Goal: Task Accomplishment & Management: Manage account settings

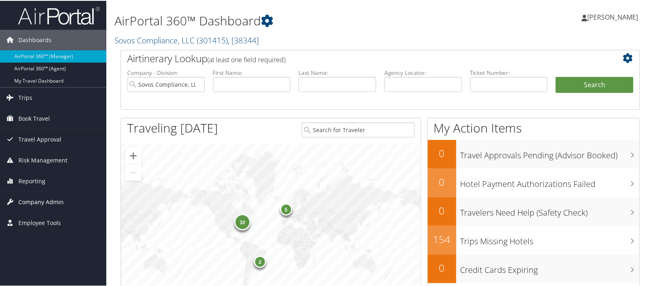
click at [30, 201] on span "Company Admin" at bounding box center [40, 201] width 45 height 20
drag, startPoint x: 34, startPoint y: 216, endPoint x: 40, endPoint y: 204, distance: 13.9
click at [35, 216] on link "Company Information" at bounding box center [53, 218] width 106 height 12
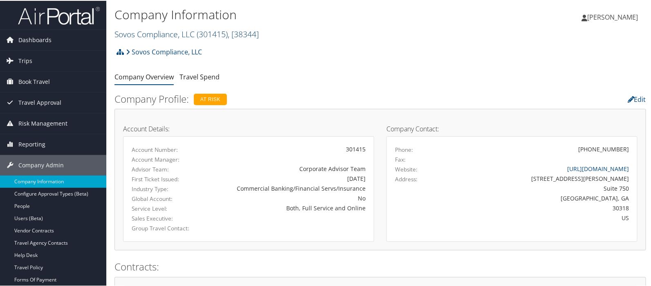
click at [139, 34] on link "Sovos Compliance, LLC ( 301415 ) , [ 38344 ]" at bounding box center [187, 33] width 144 height 11
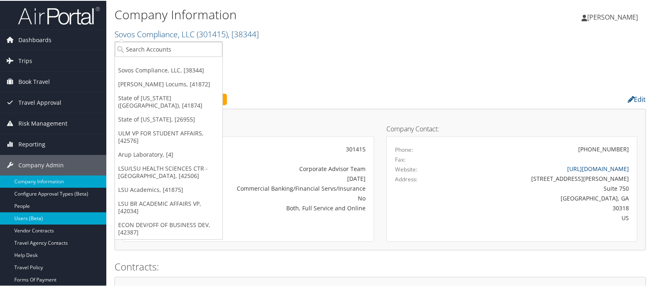
click at [34, 218] on link "Users (Beta)" at bounding box center [53, 218] width 106 height 12
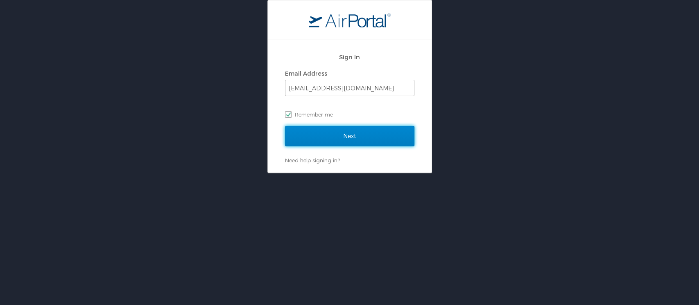
click at [371, 133] on input "Next" at bounding box center [349, 136] width 129 height 20
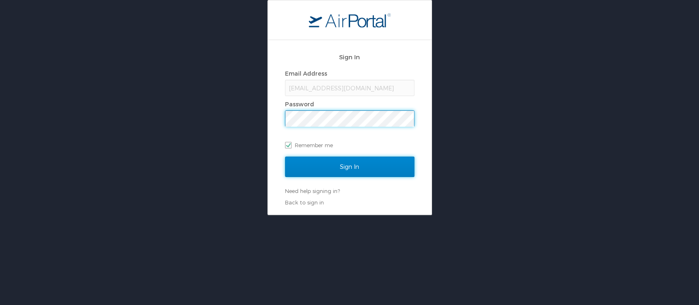
click at [344, 166] on input "Sign In" at bounding box center [349, 167] width 129 height 20
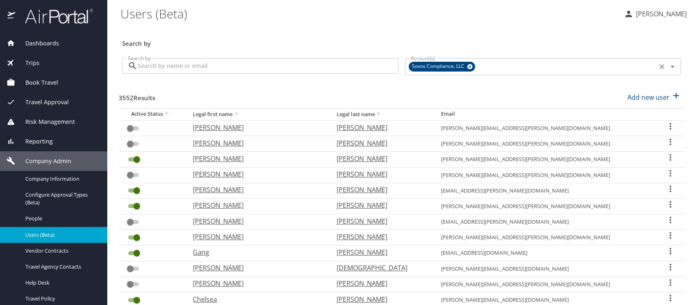
click at [466, 64] on icon at bounding box center [469, 66] width 6 height 9
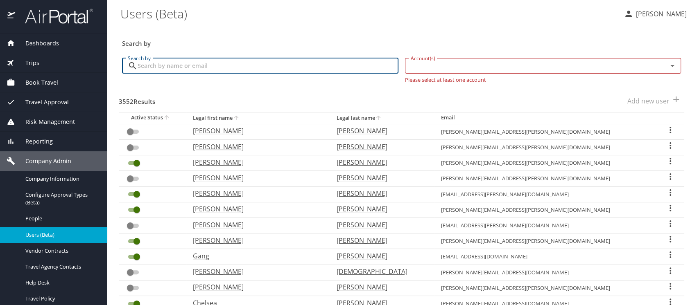
paste input "[PERSON_NAME][EMAIL_ADDRESS][PERSON_NAME][US_STATE][DOMAIN_NAME]"
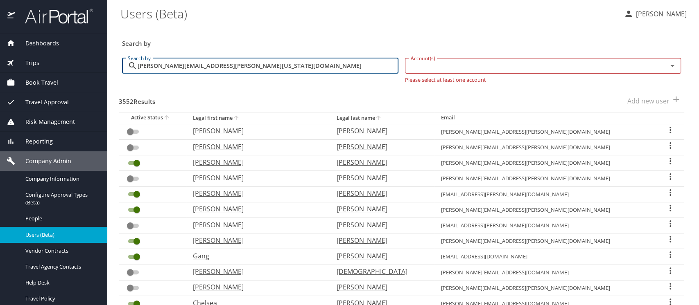
type input "[PERSON_NAME][EMAIL_ADDRESS][PERSON_NAME][US_STATE][DOMAIN_NAME]"
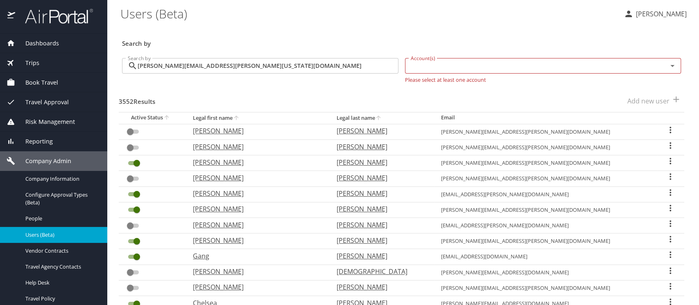
checkbox input "true"
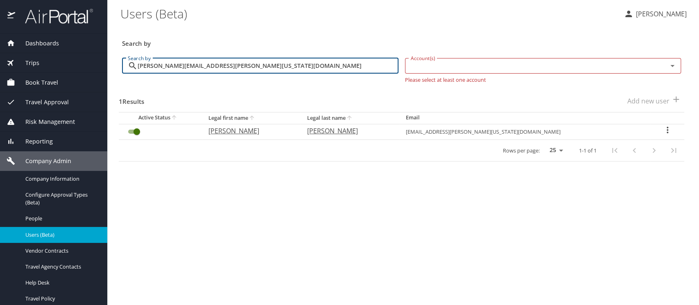
click at [666, 130] on icon "User Search Table" at bounding box center [667, 130] width 2 height 7
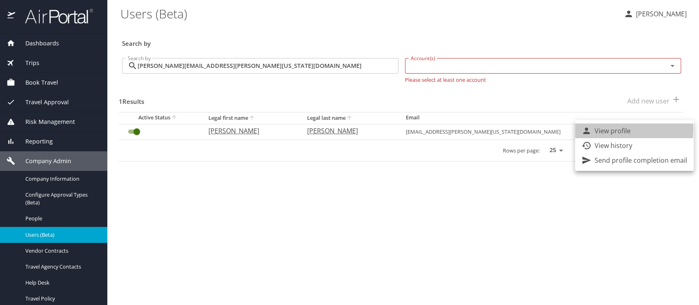
click at [606, 129] on p "View profile" at bounding box center [612, 131] width 36 height 10
select select "US"
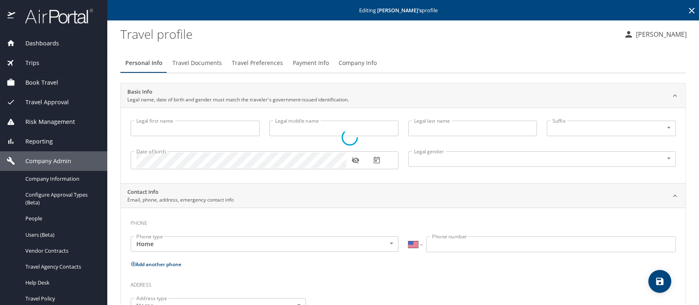
type input "[PERSON_NAME]"
type input "[DEMOGRAPHIC_DATA]"
type input "[PERSON_NAME]"
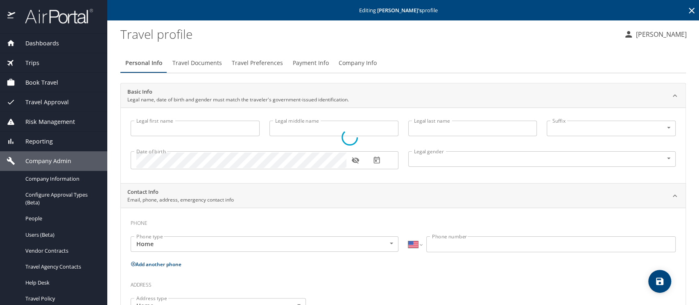
type input "[PERSON_NAME]"
type input "[PHONE_NUMBER]"
type input "[PERSON_NAME][EMAIL_ADDRESS][PERSON_NAME][DOMAIN_NAME]"
select select "US"
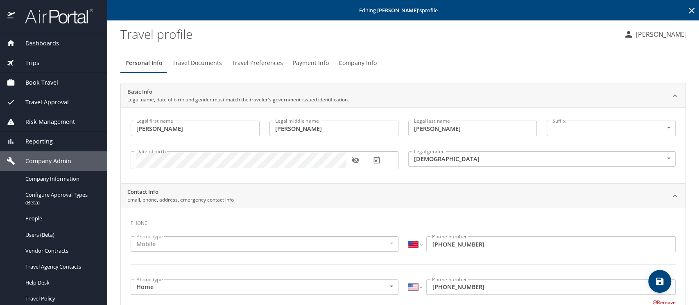
click at [347, 61] on span "Company Info" at bounding box center [357, 63] width 38 height 10
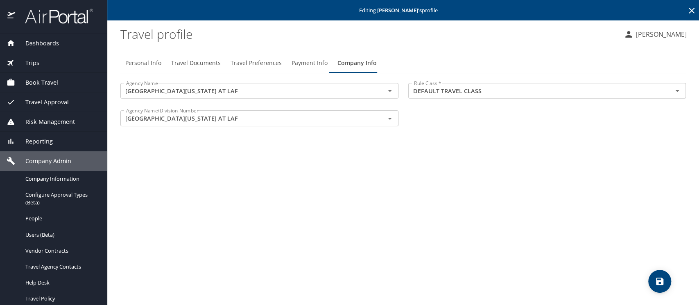
click at [306, 63] on span "Payment Info" at bounding box center [309, 63] width 36 height 10
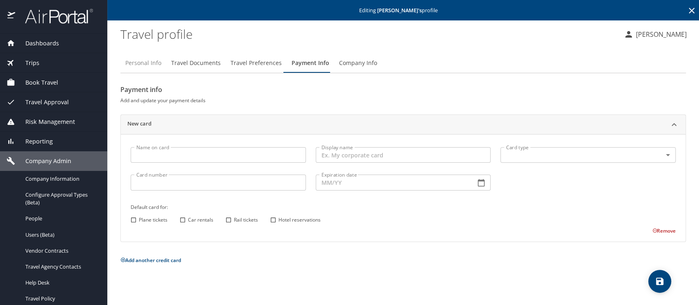
click at [151, 64] on span "Personal Info" at bounding box center [143, 63] width 36 height 10
select select "US"
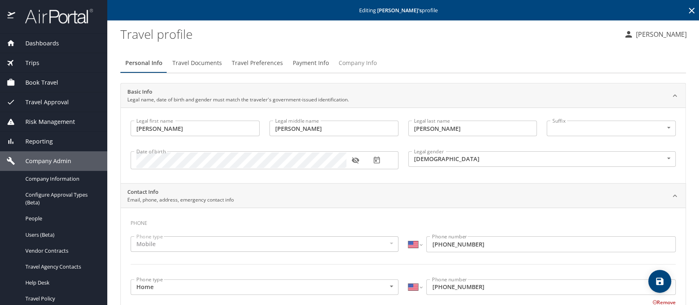
click at [350, 61] on span "Company Info" at bounding box center [357, 63] width 38 height 10
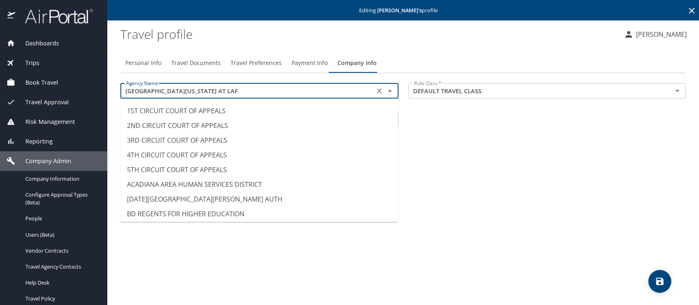
scroll to position [7853, 0]
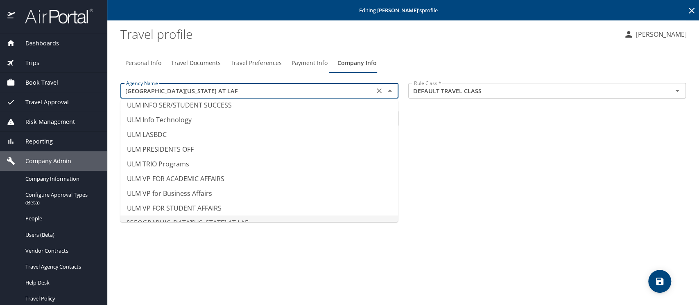
drag, startPoint x: 212, startPoint y: 93, endPoint x: 105, endPoint y: 91, distance: 107.6
click at [105, 91] on div "Dashboards AirPortal 360™ Manager AirPortal 360™ Agent My Travel Dashboard Trip…" at bounding box center [349, 152] width 699 height 305
type input "ULM Info Technology"
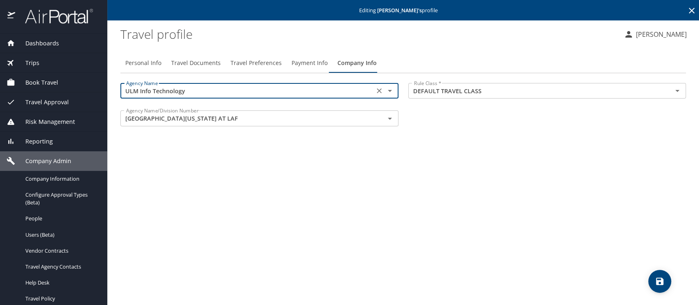
click at [194, 63] on span "Travel Documents" at bounding box center [196, 63] width 50 height 10
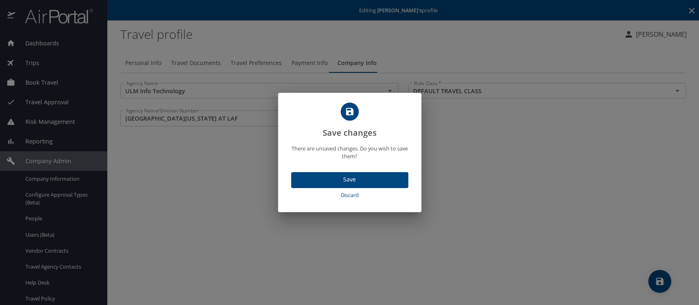
click at [345, 195] on span "Discard" at bounding box center [349, 195] width 110 height 9
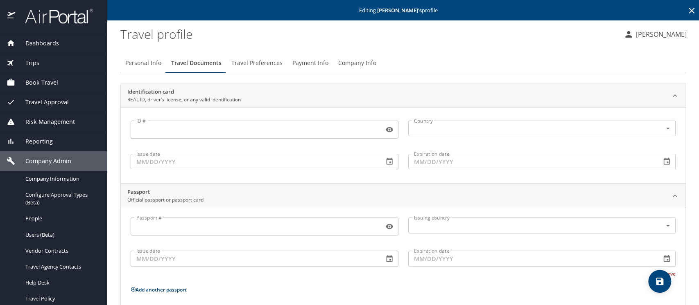
click at [262, 38] on profile "Travel profile" at bounding box center [368, 33] width 496 height 25
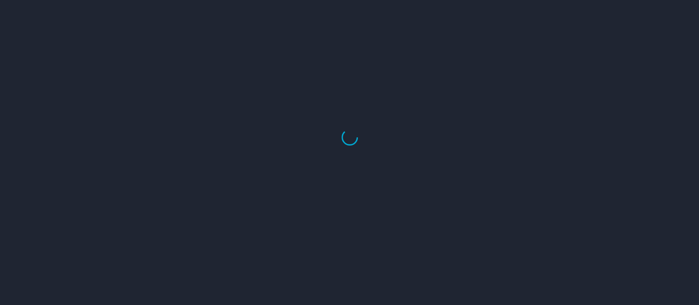
select select "US"
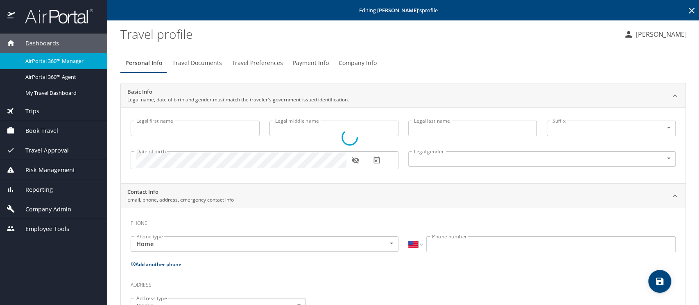
type input "[PERSON_NAME]"
type input "[DEMOGRAPHIC_DATA]"
type input "[PERSON_NAME]"
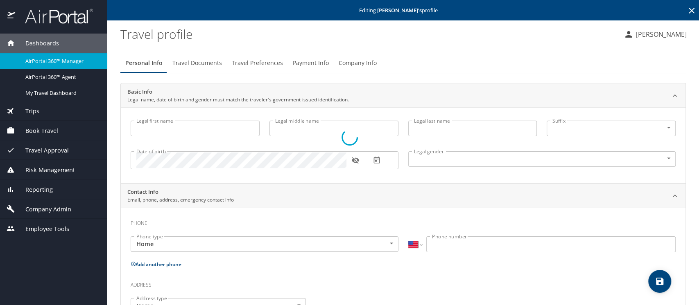
type input "[PERSON_NAME]"
type input "[PHONE_NUMBER]"
type input "[PERSON_NAME][EMAIL_ADDRESS][PERSON_NAME][DOMAIN_NAME]"
select select "US"
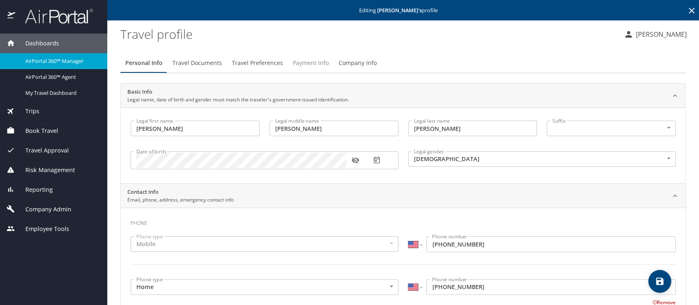
click at [312, 64] on span "Payment Info" at bounding box center [311, 63] width 36 height 10
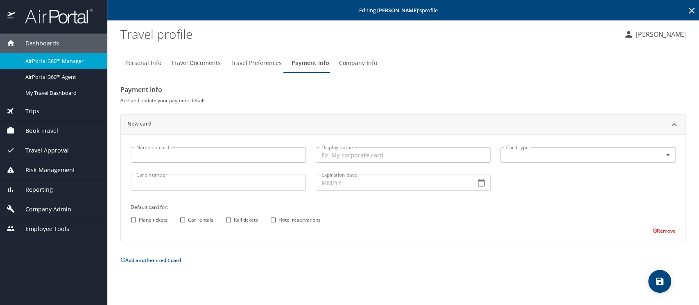
click at [507, 69] on div "Personal Info Travel Documents Travel Preferences Payment Info Company Info" at bounding box center [402, 63] width 565 height 20
click at [138, 59] on span "Personal Info" at bounding box center [143, 63] width 36 height 10
select select "US"
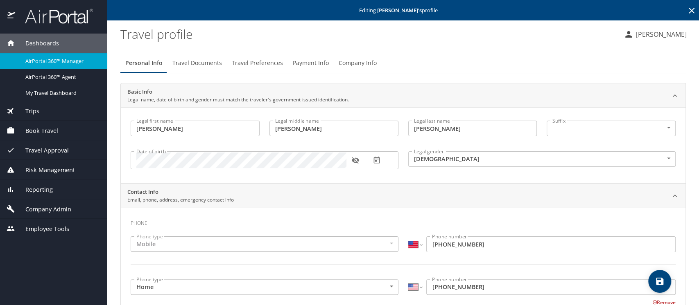
click at [304, 63] on span "Payment Info" at bounding box center [311, 63] width 36 height 10
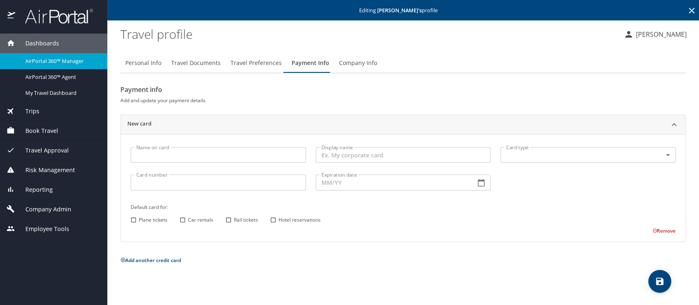
click at [50, 210] on span "Company Admin" at bounding box center [43, 209] width 56 height 9
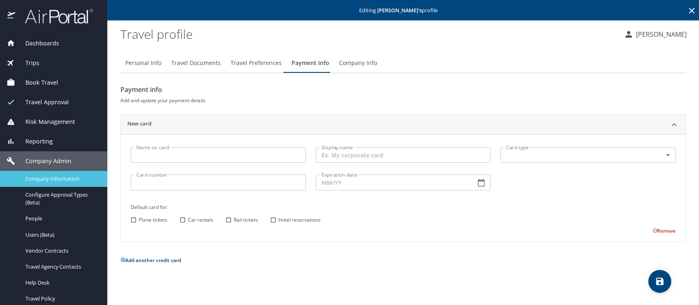
click at [41, 181] on span "Company Information" at bounding box center [61, 179] width 72 height 8
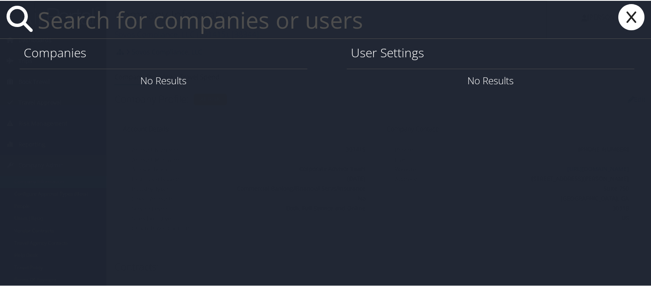
paste input "David Nall"
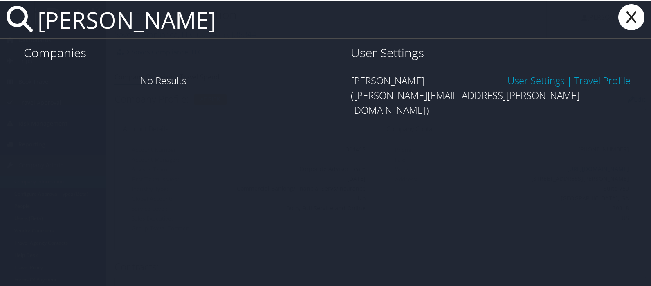
type input "David Nall"
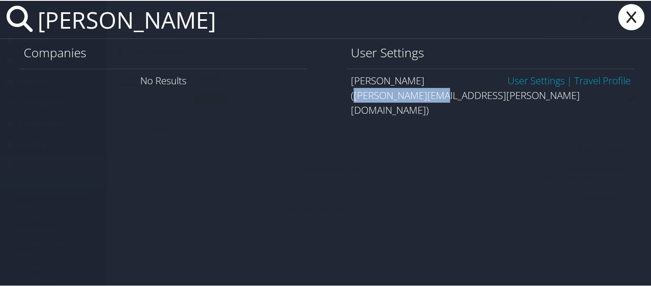
drag, startPoint x: 353, startPoint y: 97, endPoint x: 426, endPoint y: 95, distance: 73.7
click at [426, 95] on div "(david.nall@la.gov)" at bounding box center [491, 101] width 280 height 29
copy div "david.nall@la.gov"
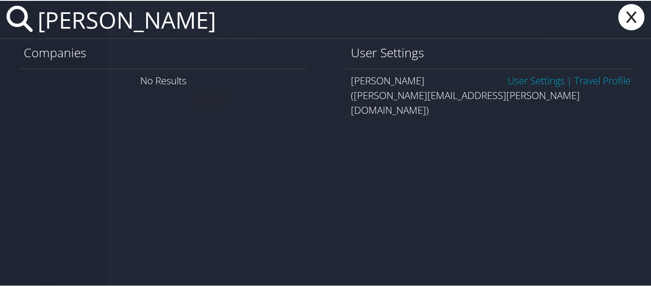
click at [630, 19] on icon at bounding box center [631, 16] width 33 height 26
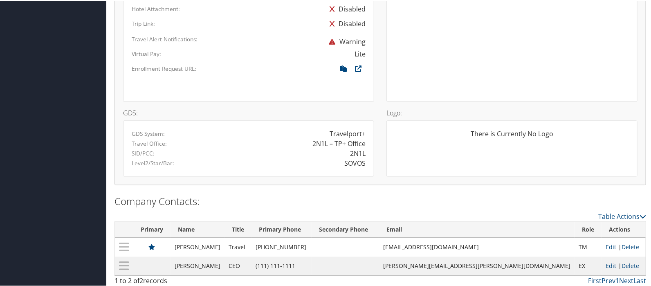
scroll to position [577, 0]
